Goal: Information Seeking & Learning: Check status

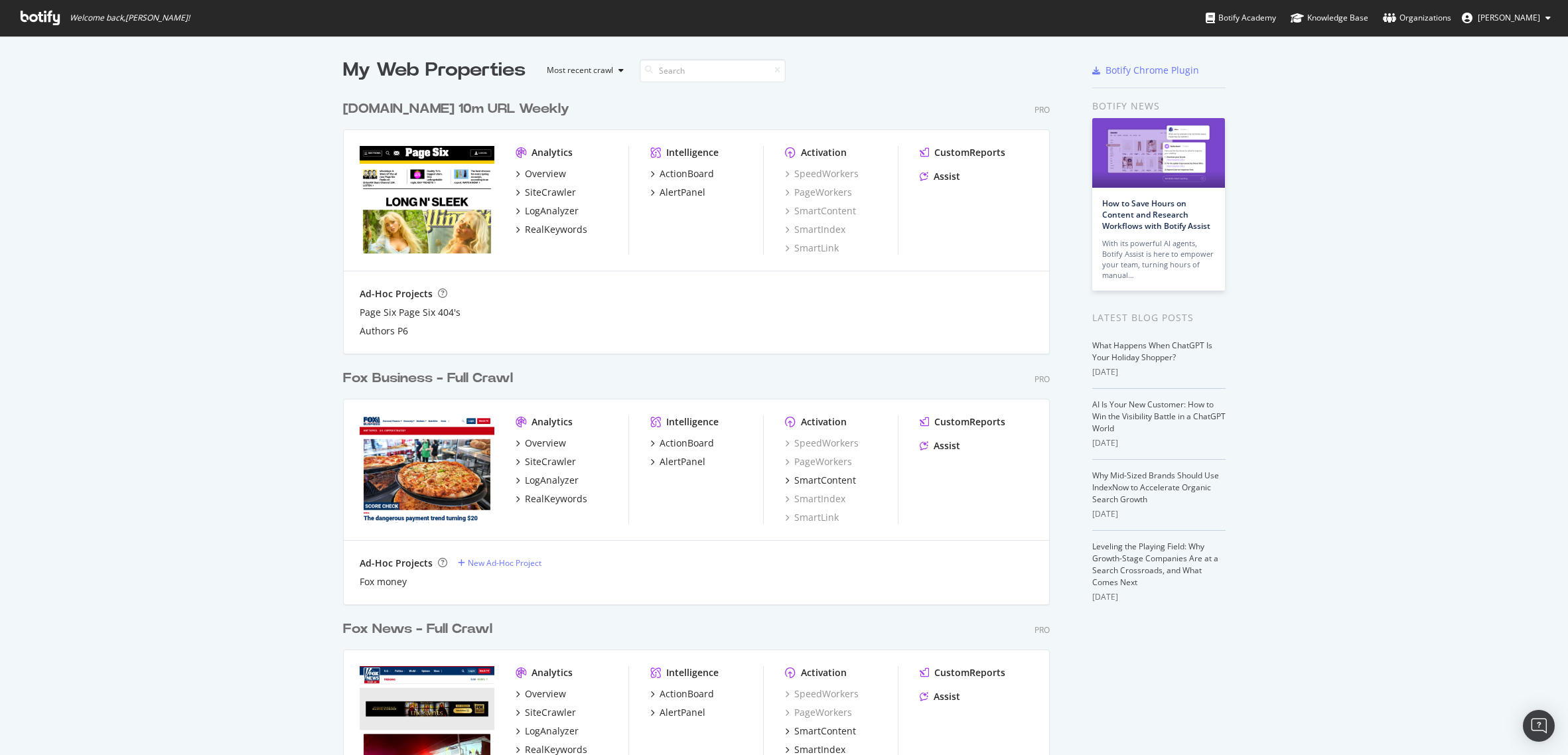
scroll to position [199, 0]
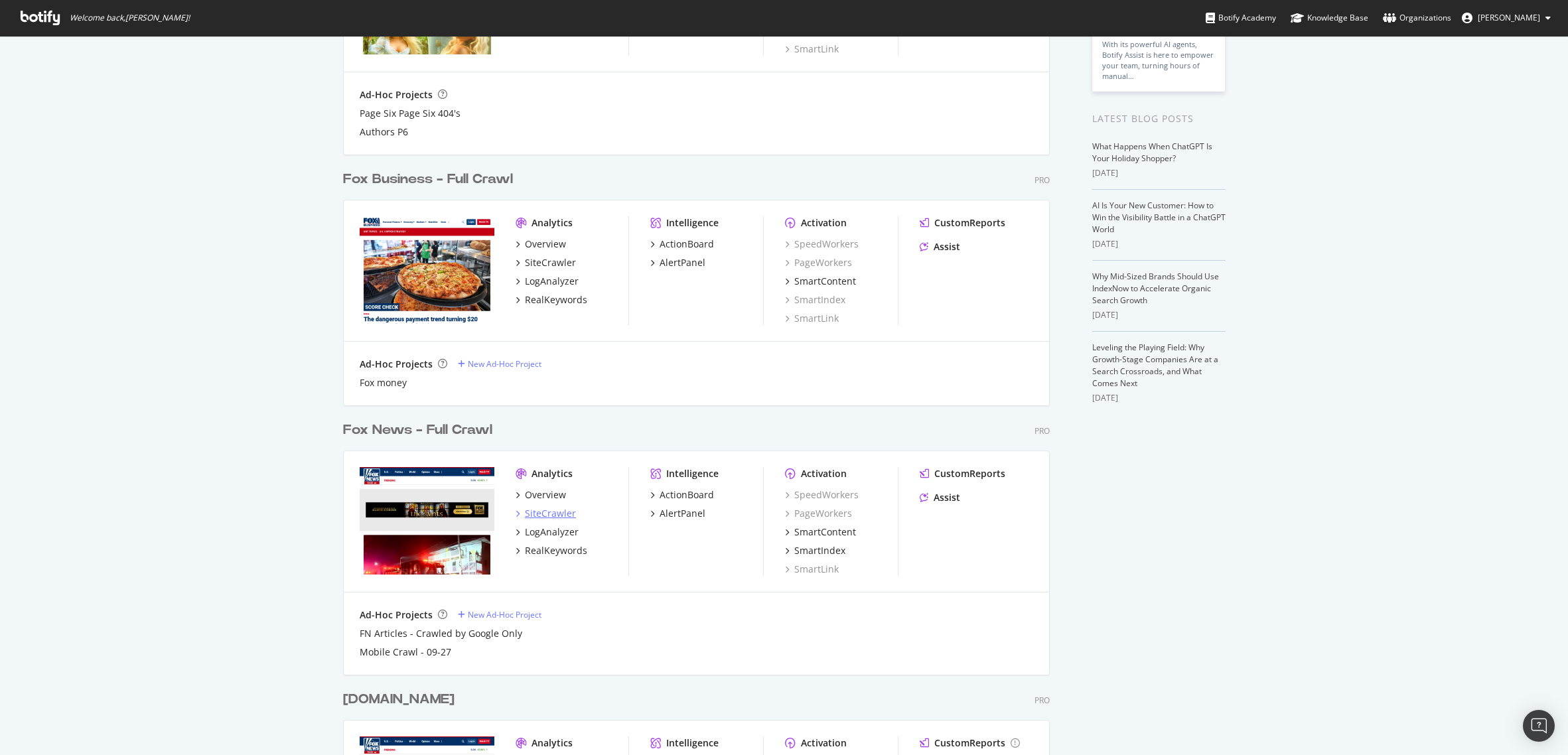
click at [544, 515] on div "SiteCrawler" at bounding box center [551, 514] width 51 height 14
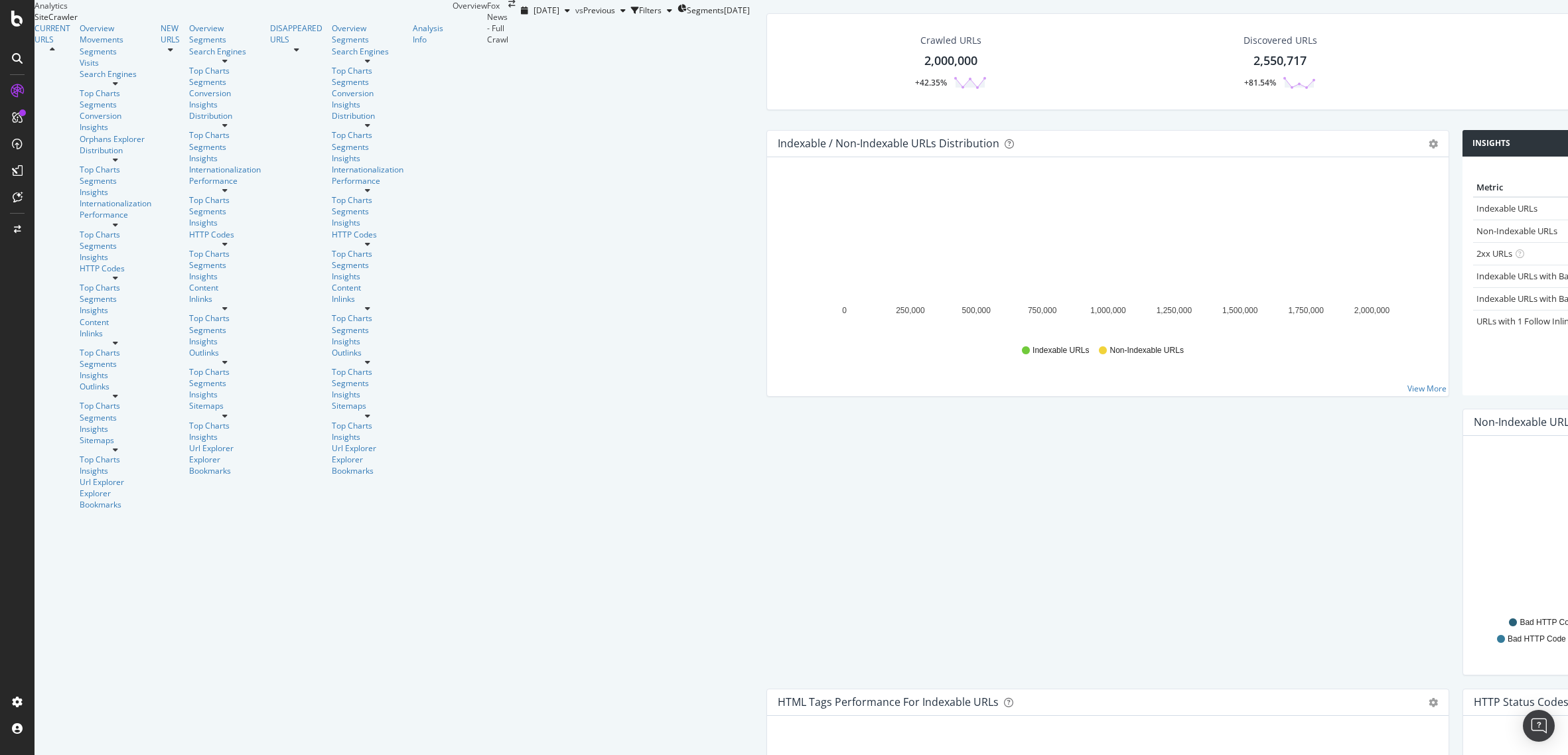
scroll to position [464, 0]
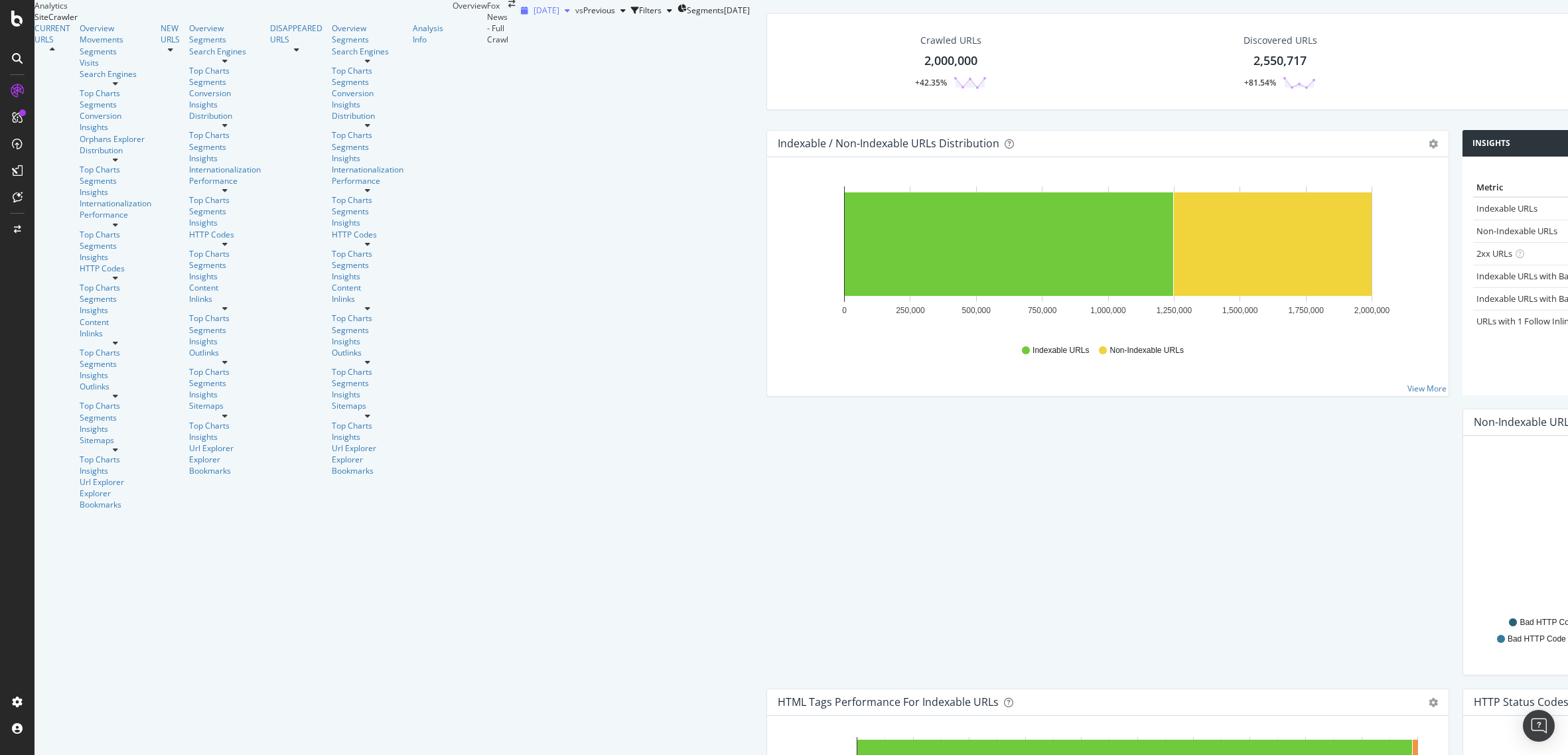
click at [533, 11] on span "[DATE]" at bounding box center [546, 10] width 26 height 11
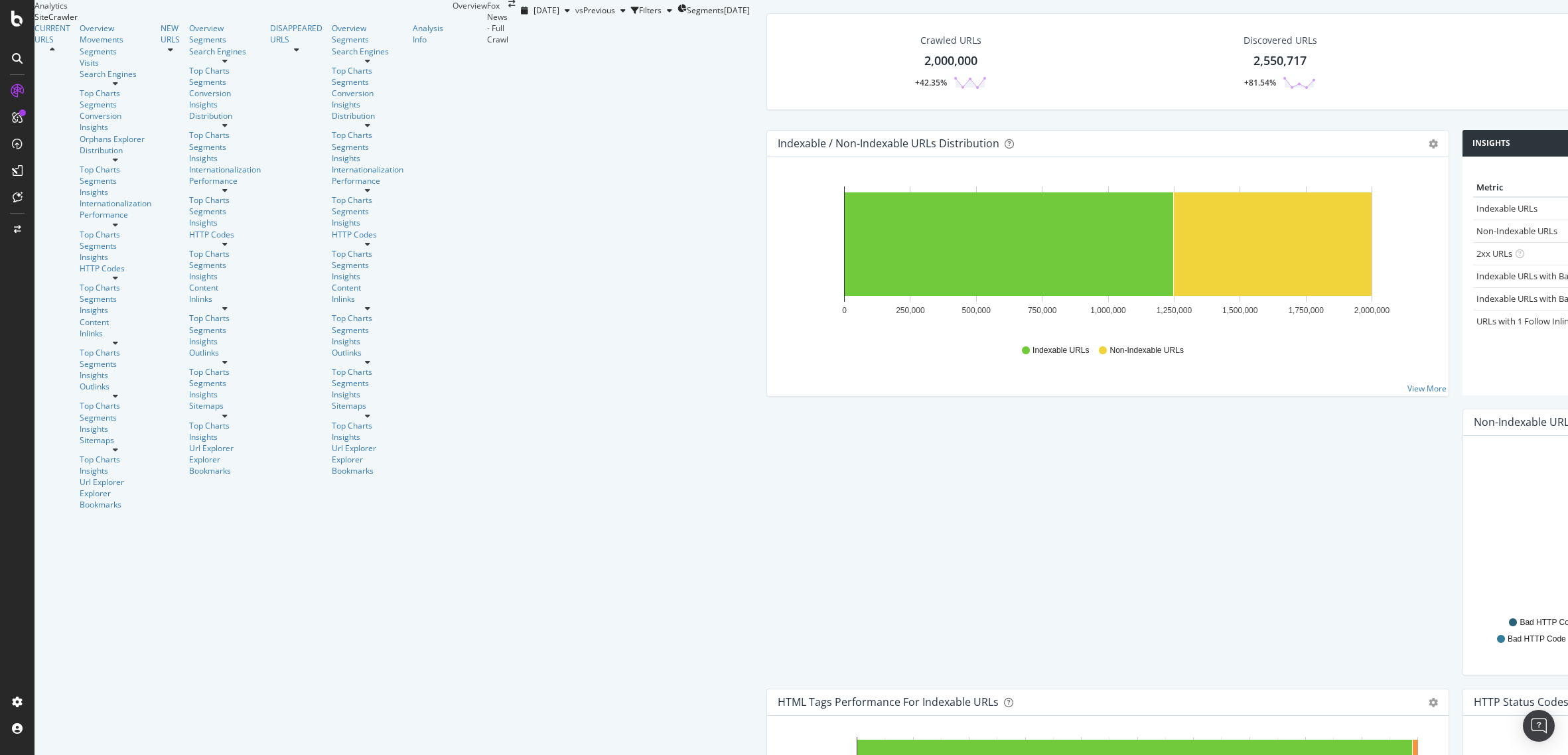
click at [583, 11] on span "Previous" at bounding box center [599, 10] width 32 height 11
